Goal: Information Seeking & Learning: Find specific fact

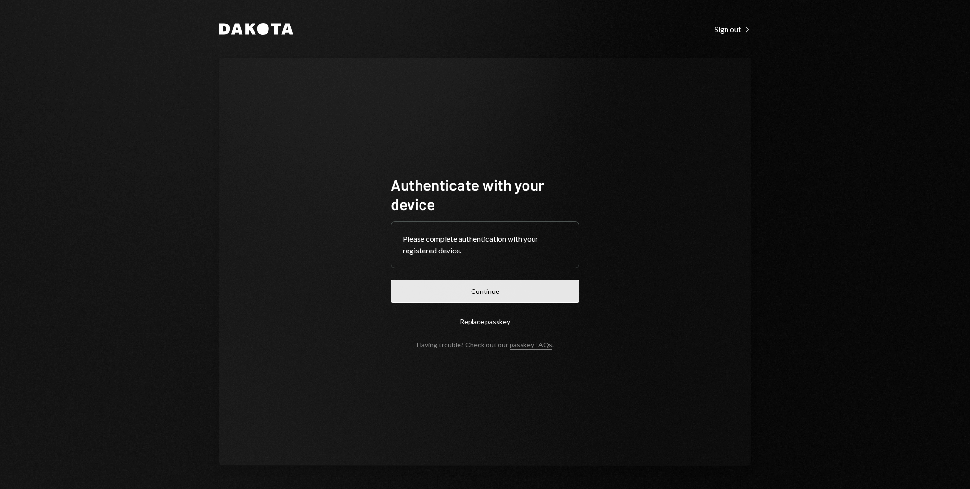
click at [468, 290] on button "Continue" at bounding box center [485, 291] width 189 height 23
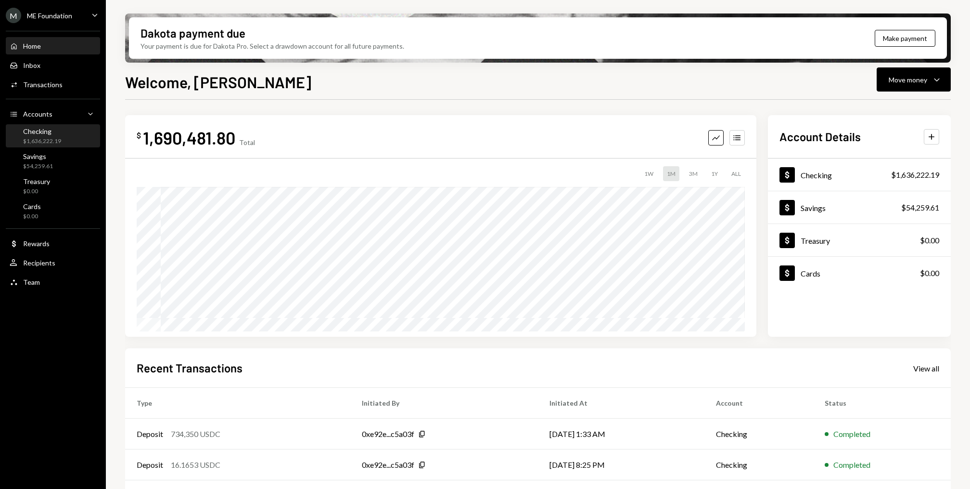
click at [42, 147] on div "Checking $1,636,222.19" at bounding box center [53, 136] width 87 height 22
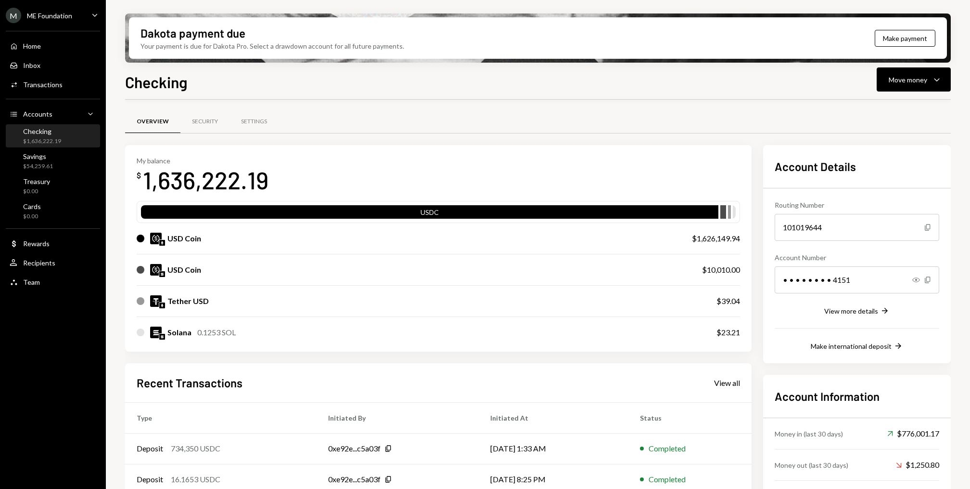
scroll to position [105, 0]
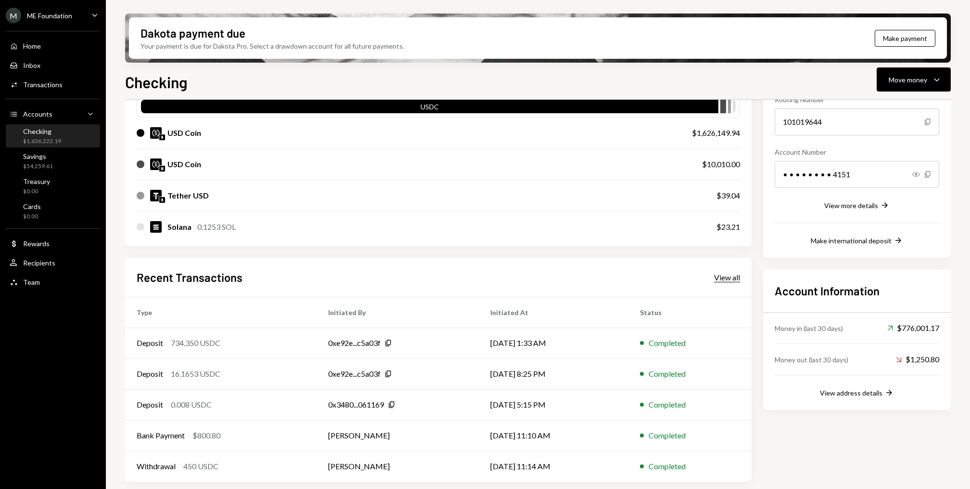
click at [728, 272] on div "View all" at bounding box center [727, 277] width 26 height 10
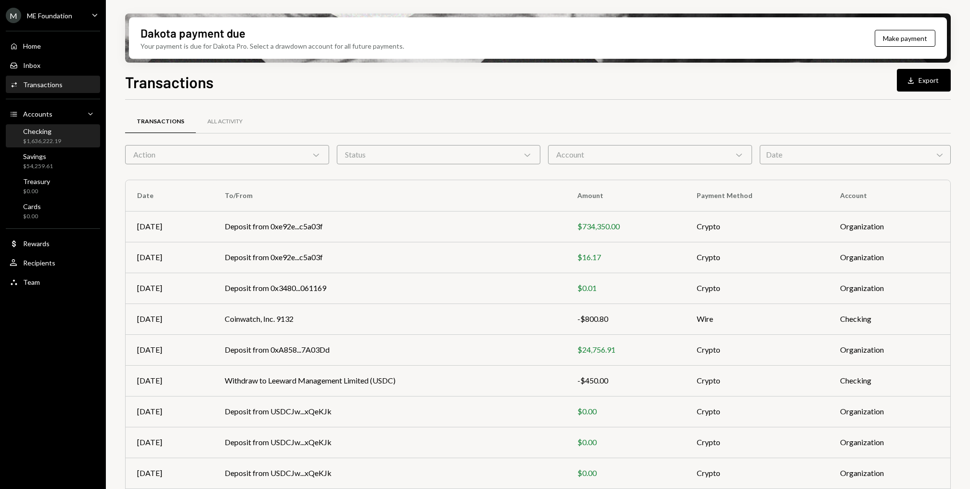
click at [55, 136] on div "Checking $1,636,222.19" at bounding box center [42, 136] width 38 height 18
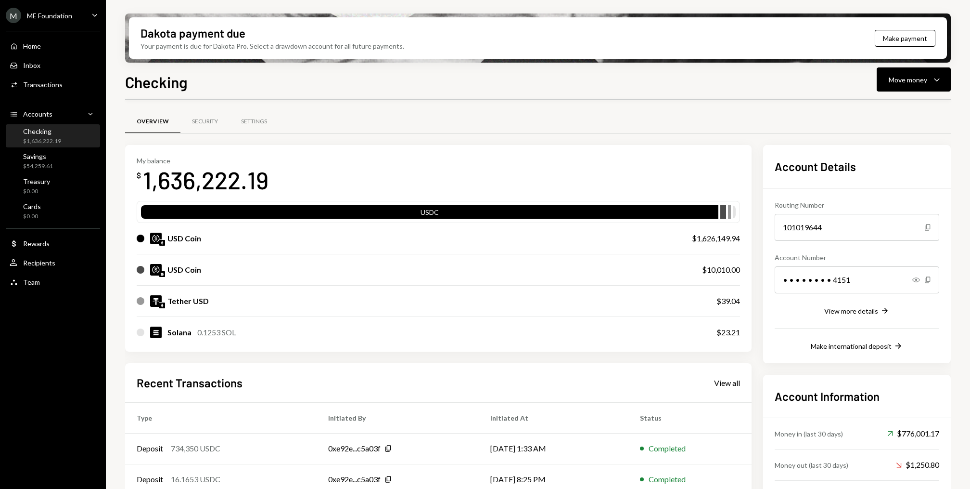
scroll to position [105, 0]
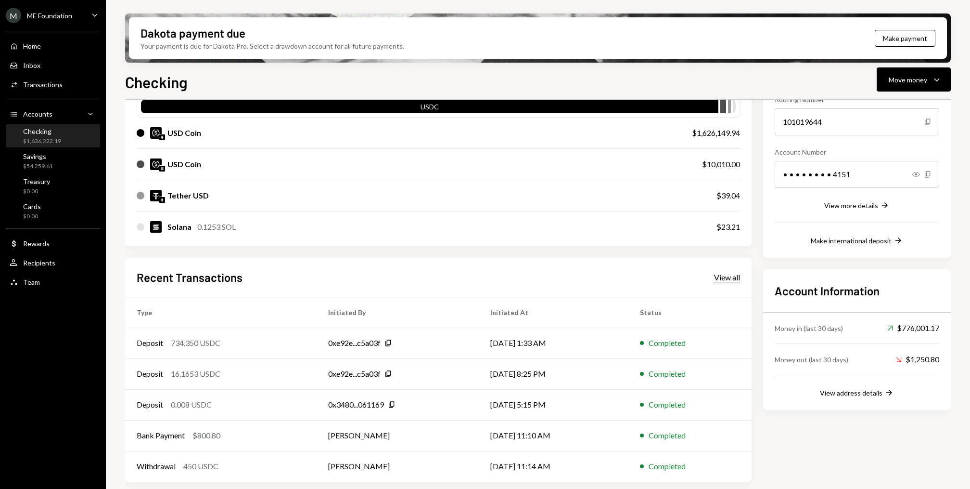
click at [727, 278] on div "View all" at bounding box center [727, 277] width 26 height 10
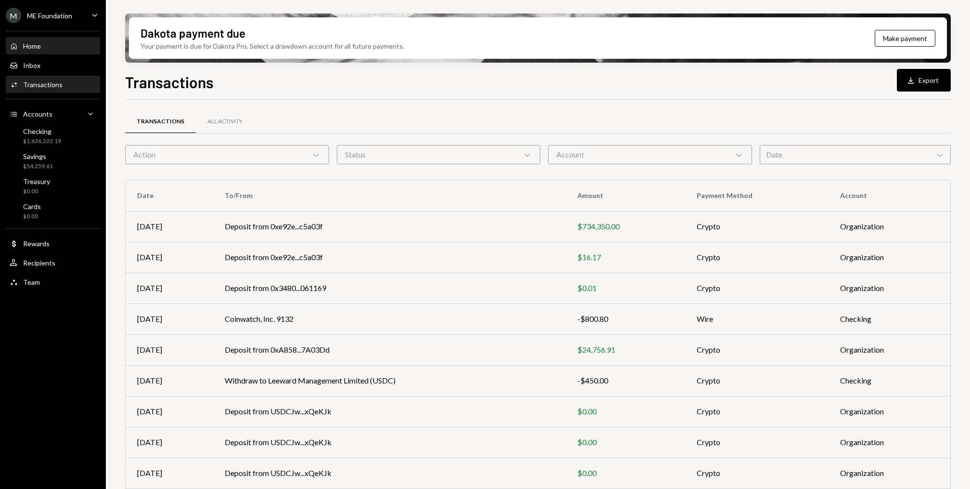
click at [45, 51] on div "Home Home" at bounding box center [53, 46] width 87 height 16
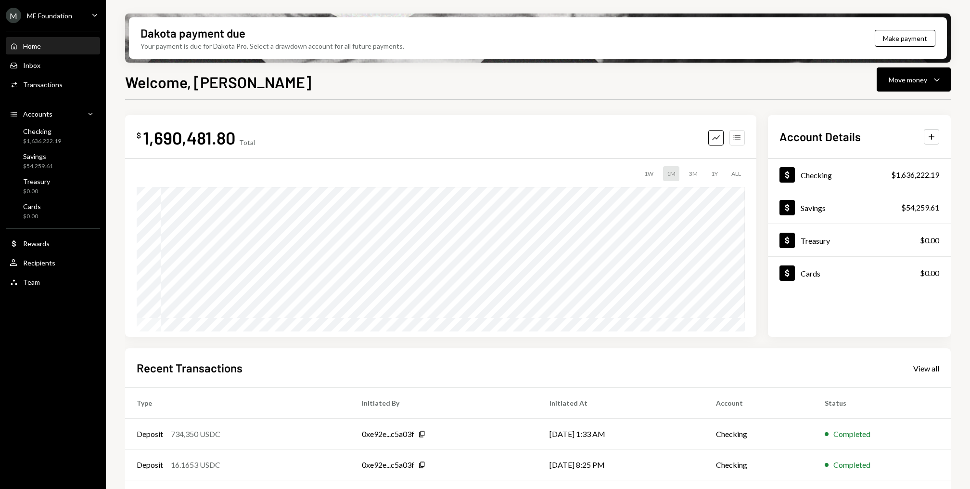
click at [739, 133] on icon "Accounts" at bounding box center [738, 138] width 10 height 10
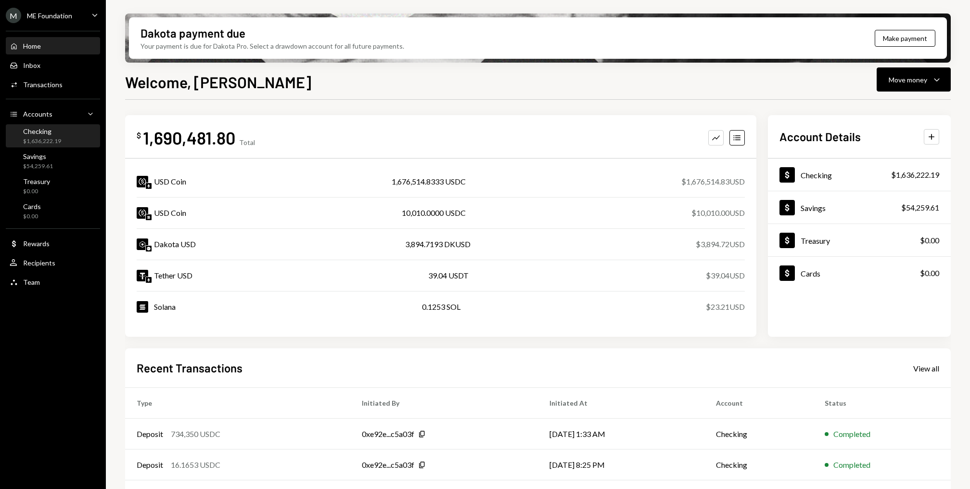
click at [80, 146] on div "Checking $1,636,222.19" at bounding box center [53, 136] width 87 height 22
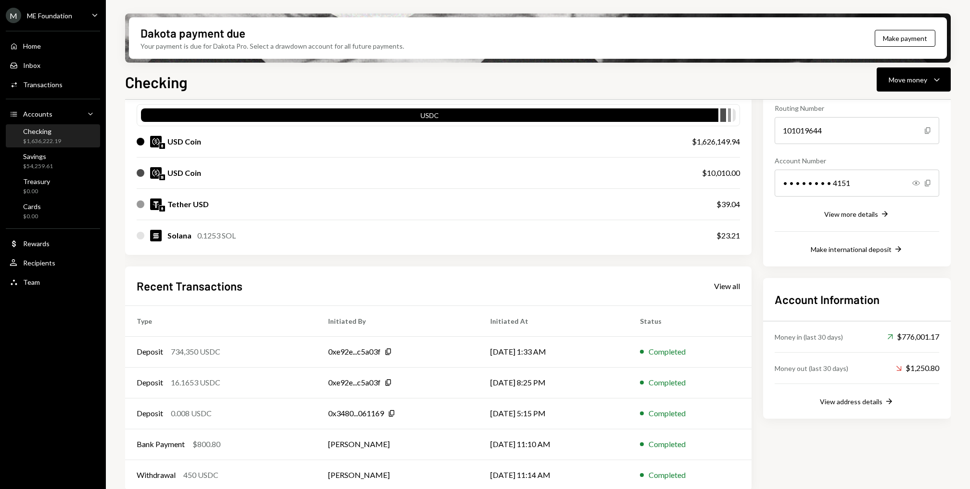
scroll to position [105, 0]
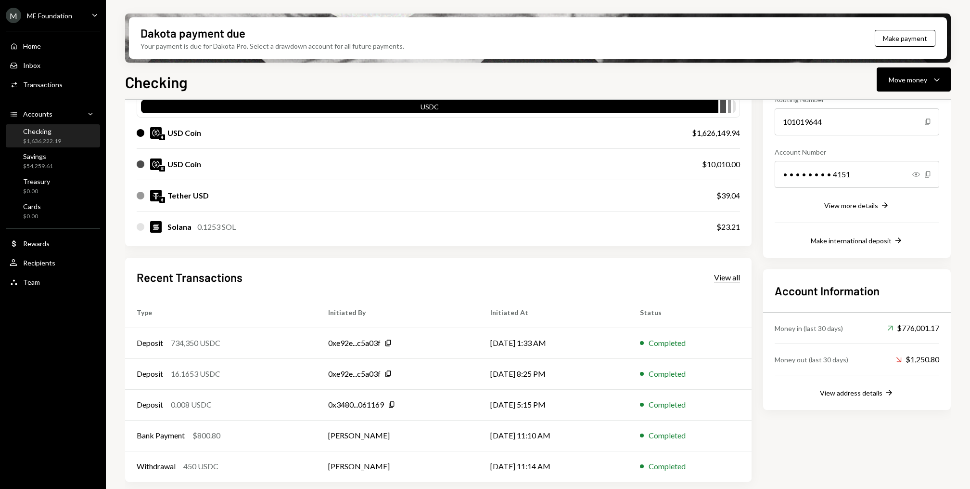
click at [730, 272] on div "View all" at bounding box center [727, 277] width 26 height 10
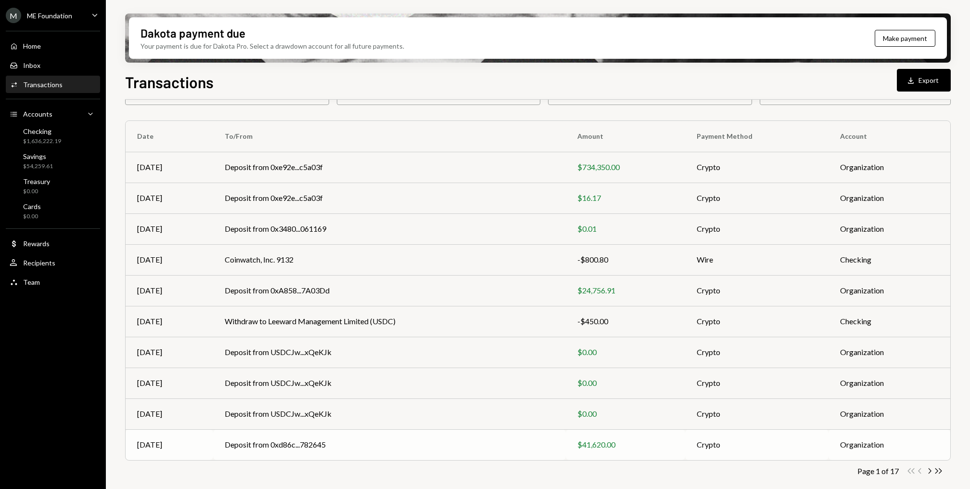
scroll to position [58, 0]
click at [56, 48] on div "Home Home" at bounding box center [53, 46] width 87 height 9
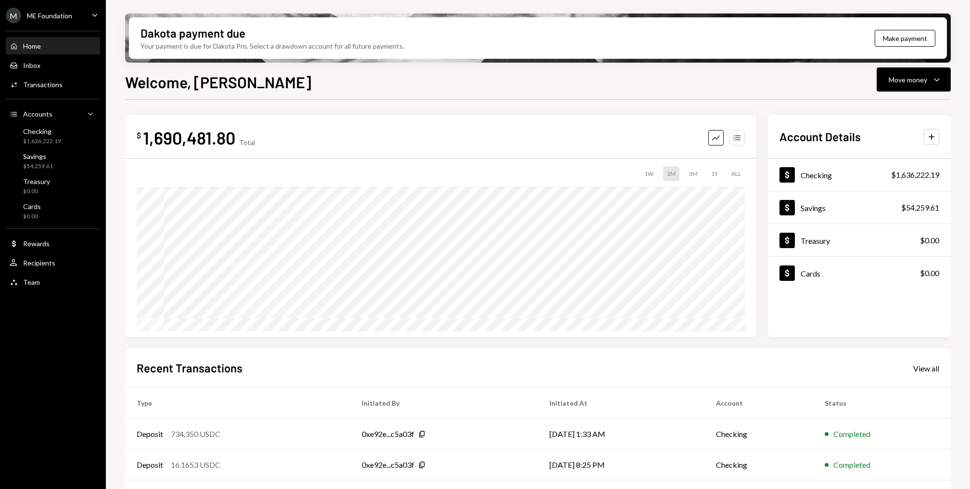
click at [738, 140] on icon "Accounts" at bounding box center [738, 138] width 10 height 10
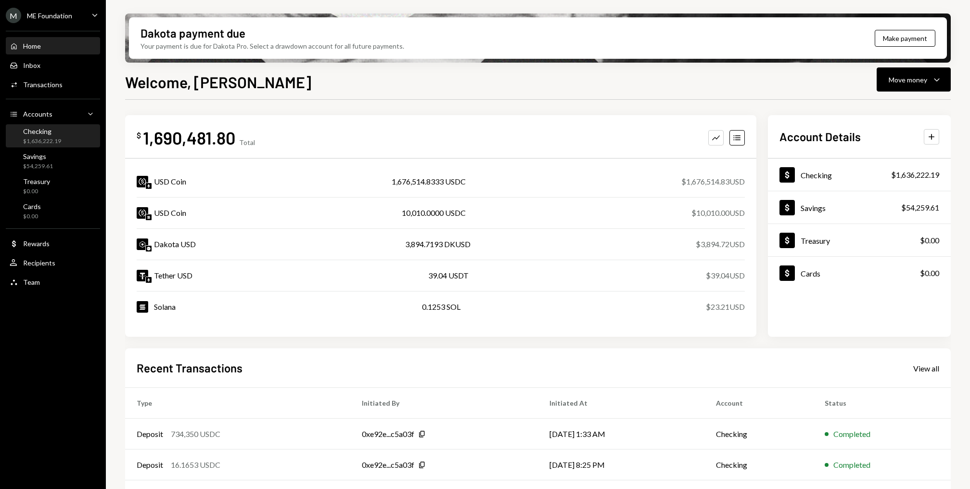
click at [49, 138] on div "$1,636,222.19" at bounding box center [42, 141] width 38 height 8
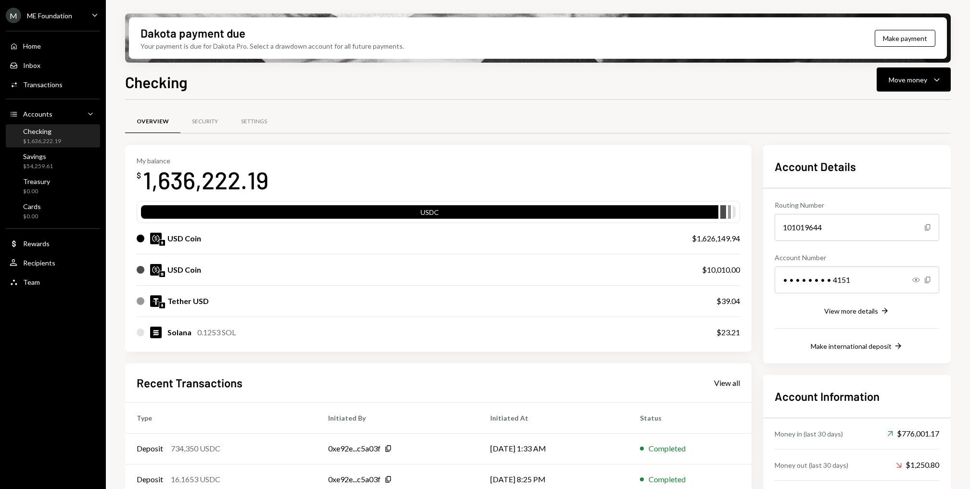
click at [221, 190] on div "1,636,222.19" at bounding box center [206, 180] width 126 height 30
copy div "1,636,222.19"
click at [723, 240] on div "$1,626,149.94" at bounding box center [716, 238] width 48 height 12
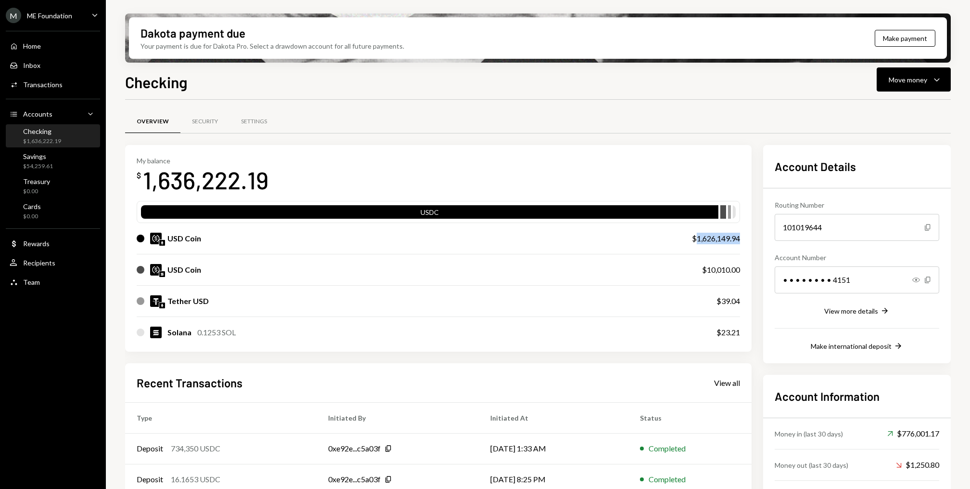
click at [723, 240] on div "$1,626,149.94" at bounding box center [716, 238] width 48 height 12
copy div "1,626,149.94"
click at [715, 269] on div "$10,010.00" at bounding box center [721, 270] width 38 height 12
copy div "10,010.00"
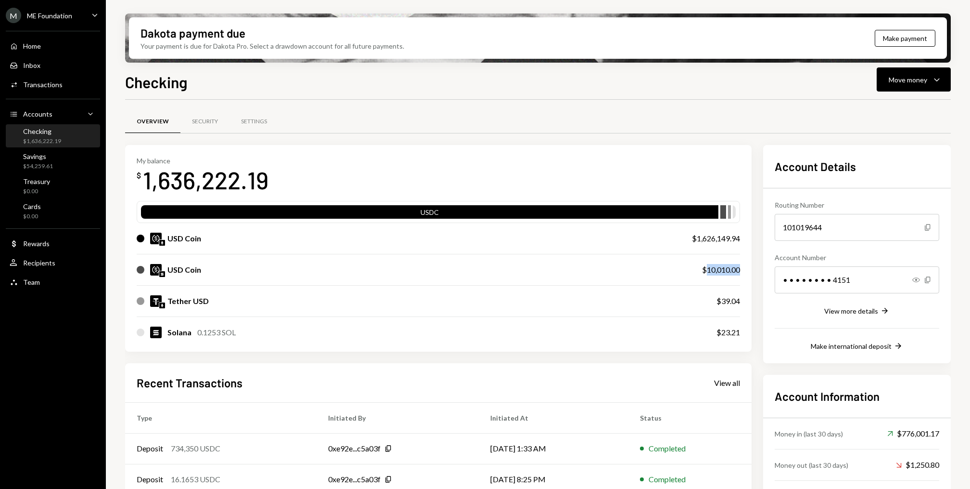
click at [67, 135] on div "Checking $1,636,222.19" at bounding box center [53, 136] width 87 height 18
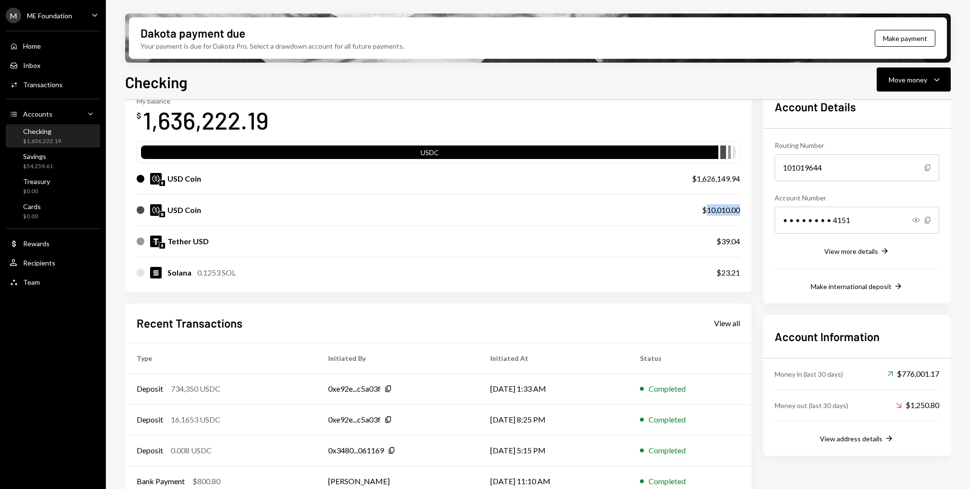
scroll to position [59, 0]
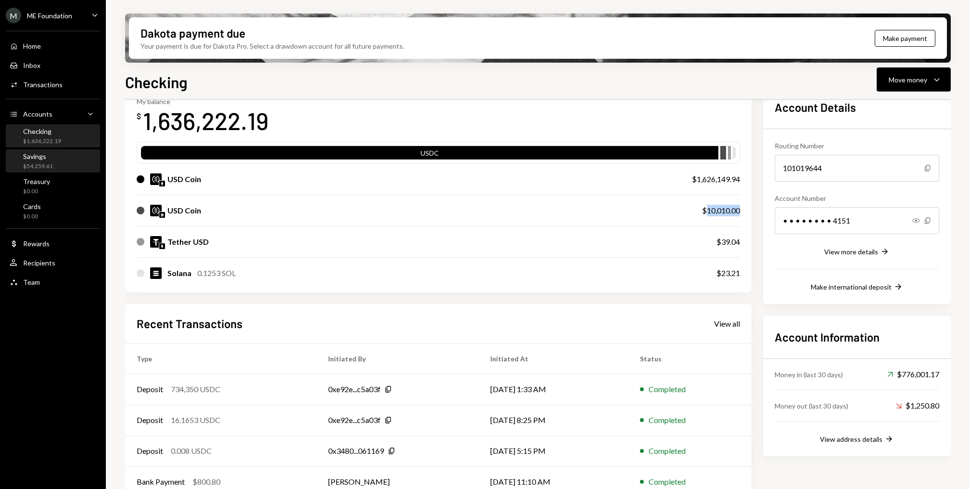
click at [51, 163] on div "$54,259.61" at bounding box center [38, 166] width 30 height 8
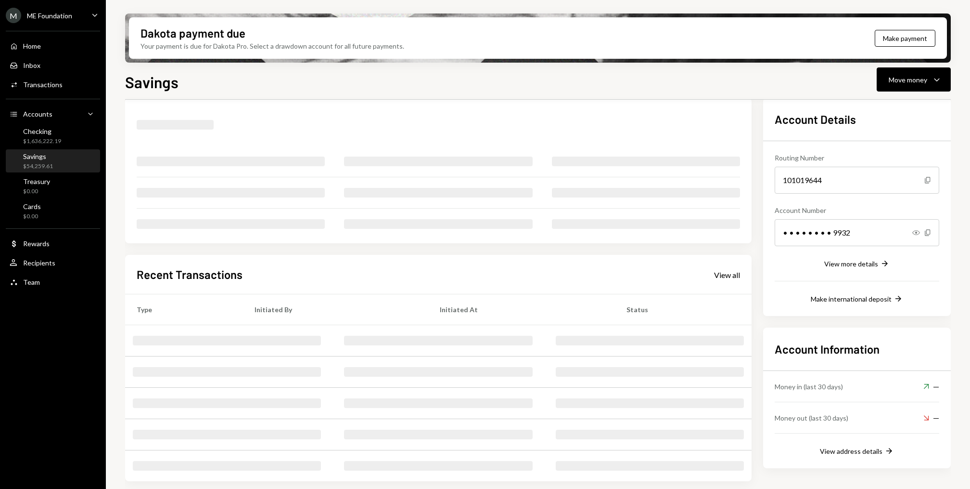
scroll to position [43, 0]
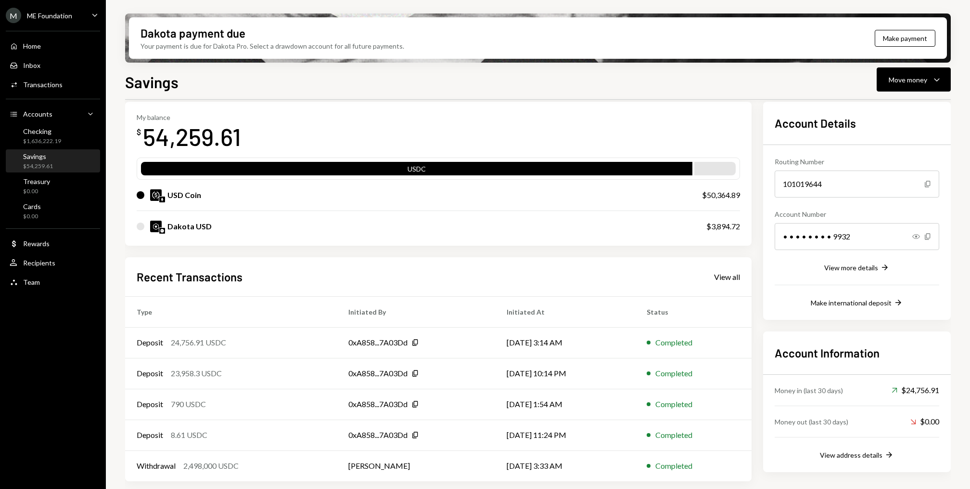
click at [731, 198] on div "$50,364.89" at bounding box center [721, 195] width 38 height 12
copy div "50,364.89"
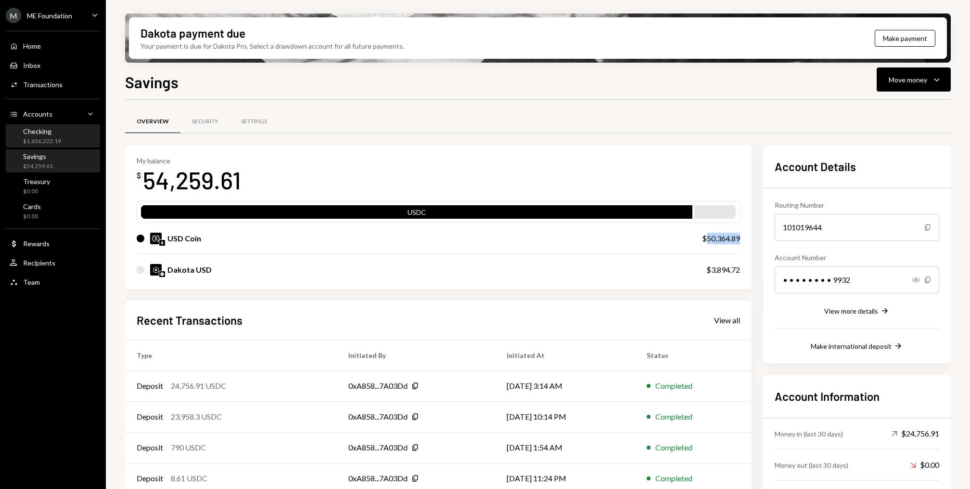
click at [50, 139] on div "$1,636,222.19" at bounding box center [42, 141] width 38 height 8
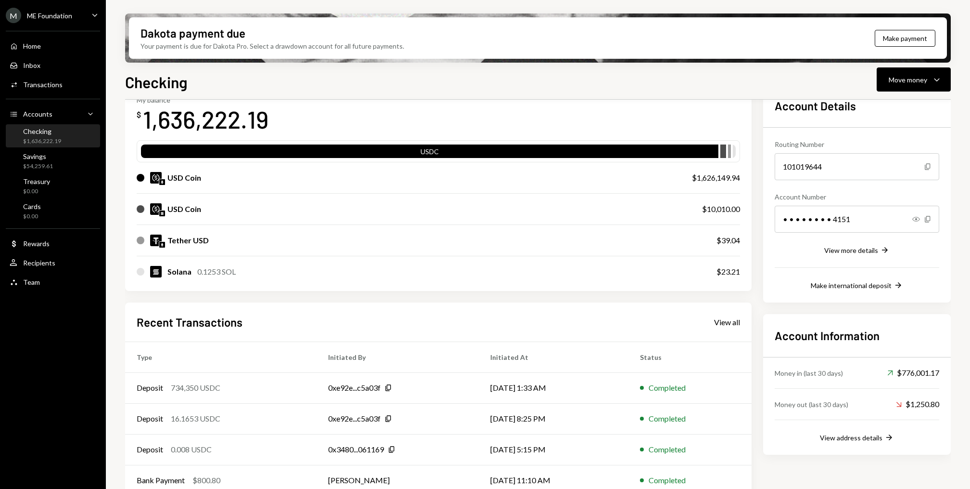
scroll to position [105, 0]
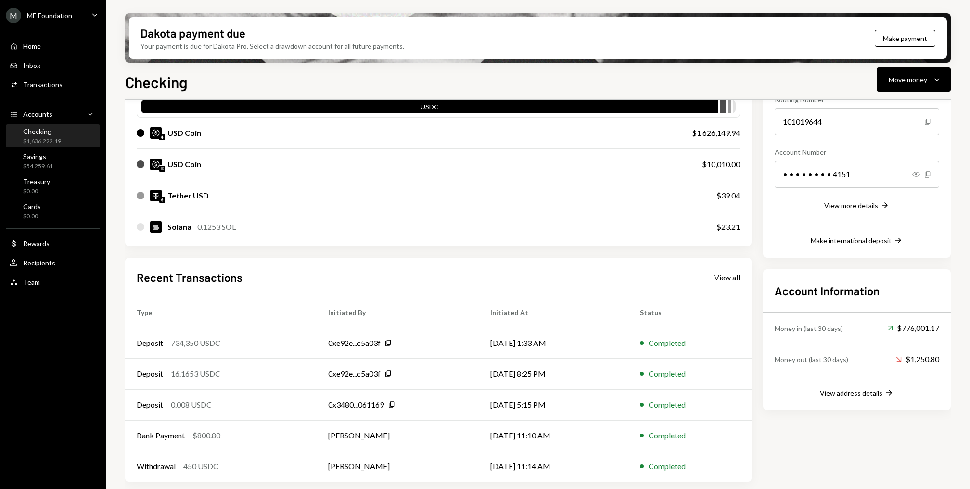
click at [88, 18] on div "M ME Foundation Caret Down" at bounding box center [53, 15] width 106 height 15
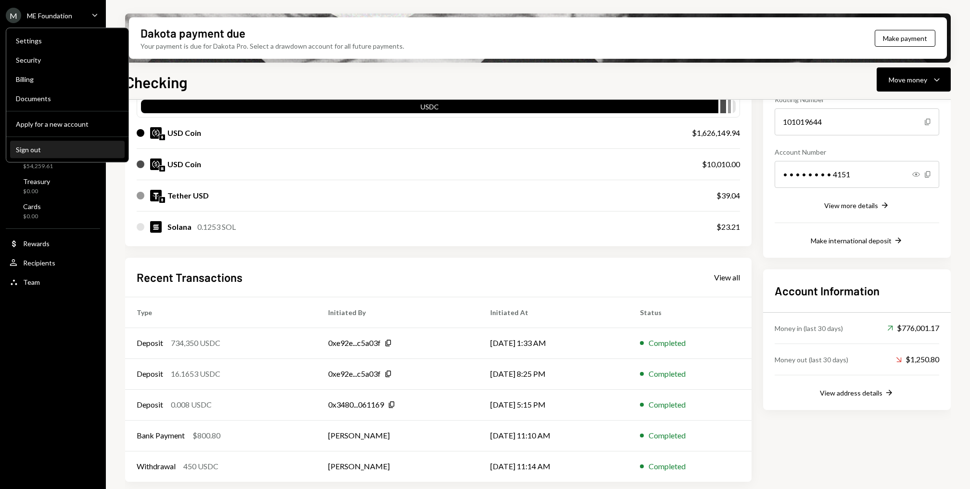
click at [64, 148] on div "Sign out" at bounding box center [67, 149] width 103 height 8
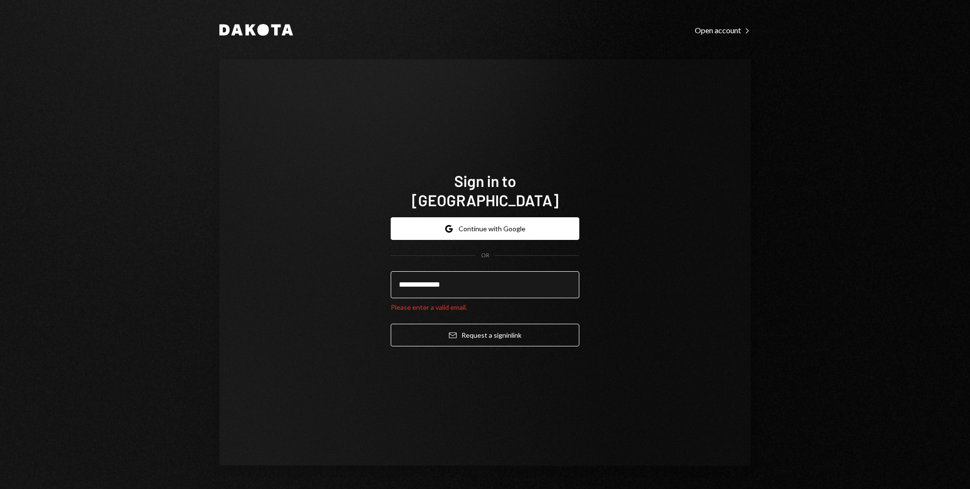
type input "**********"
click at [391, 323] on button "Email Request a sign in link" at bounding box center [485, 334] width 189 height 23
